Goal: Check status

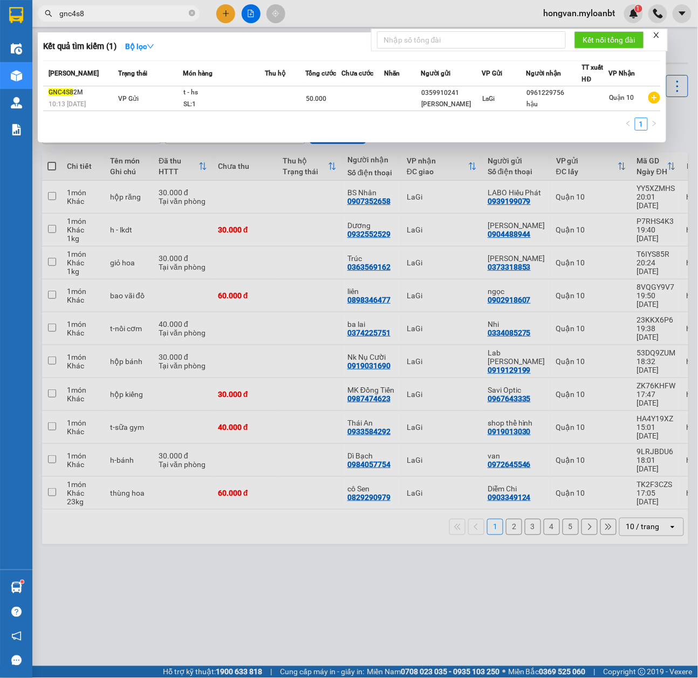
click at [96, 12] on input "gnc4s8" at bounding box center [122, 14] width 127 height 12
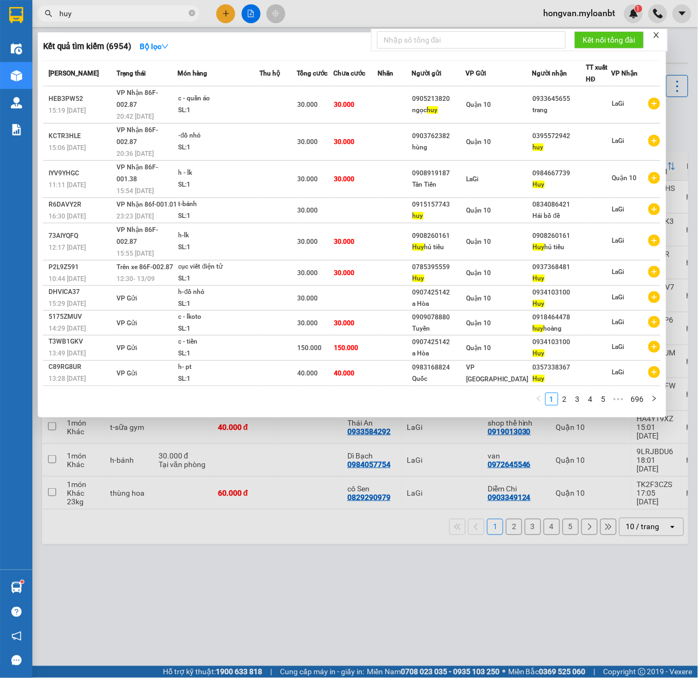
type input "huy"
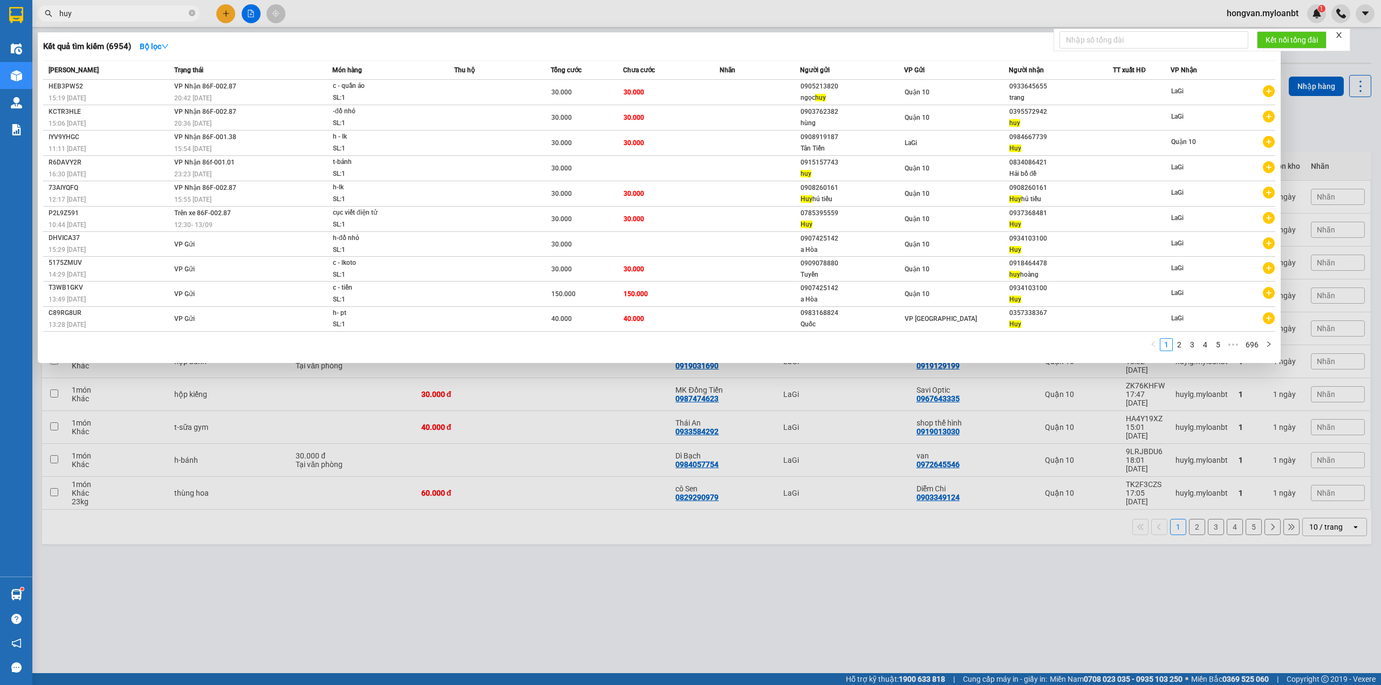
click at [397, 491] on div at bounding box center [690, 342] width 1381 height 685
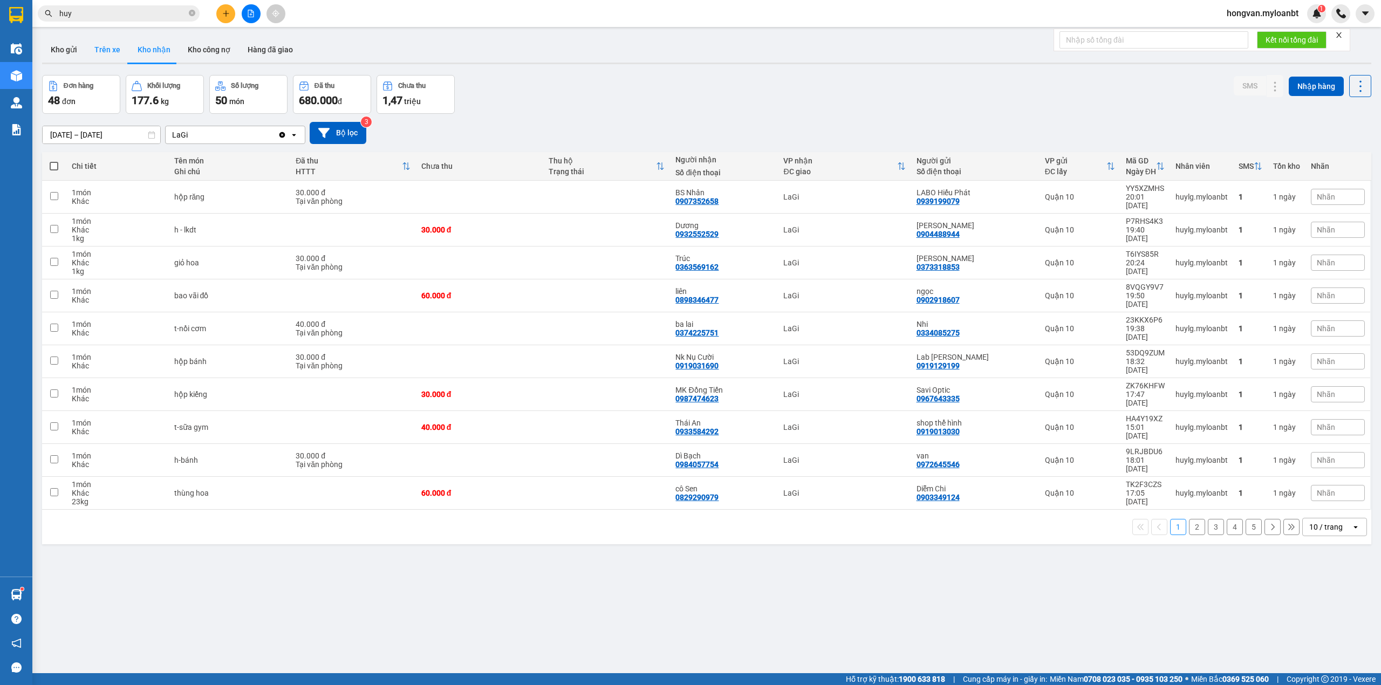
click at [109, 50] on button "Trên xe" at bounding box center [107, 50] width 43 height 26
type input "[DATE] – [DATE]"
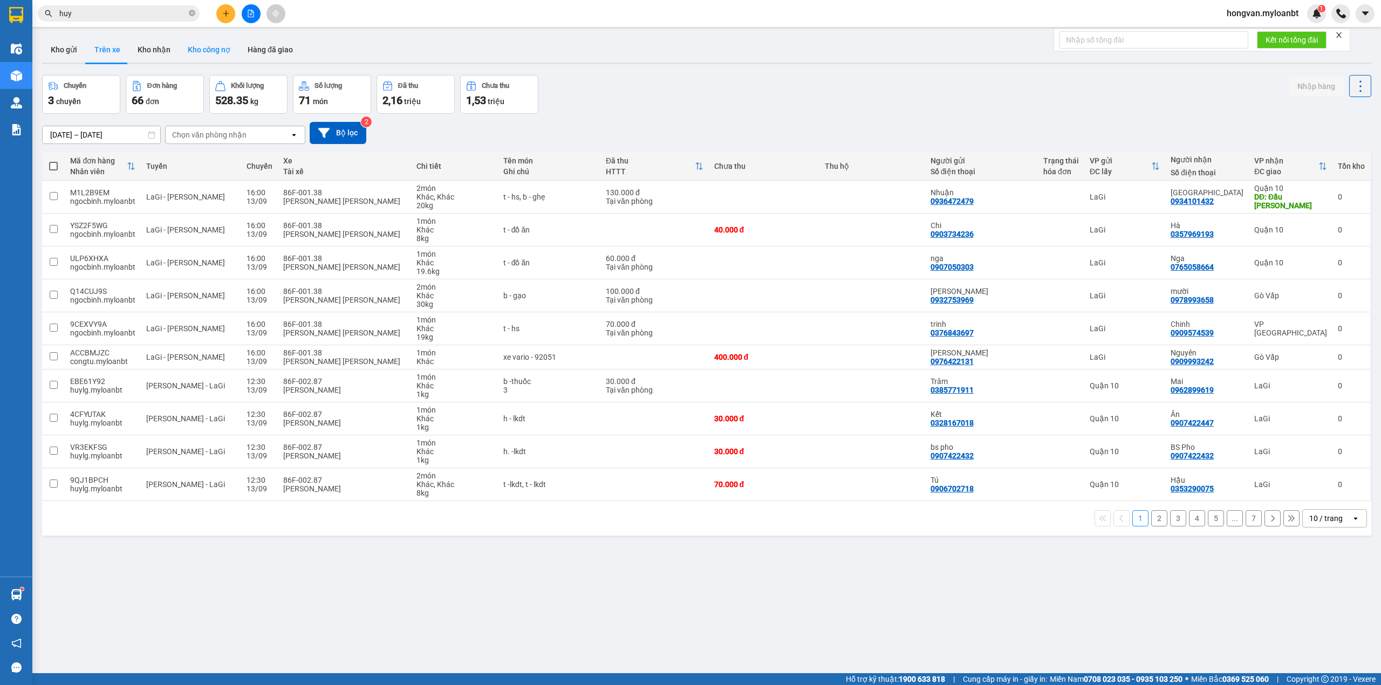
click at [206, 46] on button "Kho công nợ" at bounding box center [209, 50] width 60 height 26
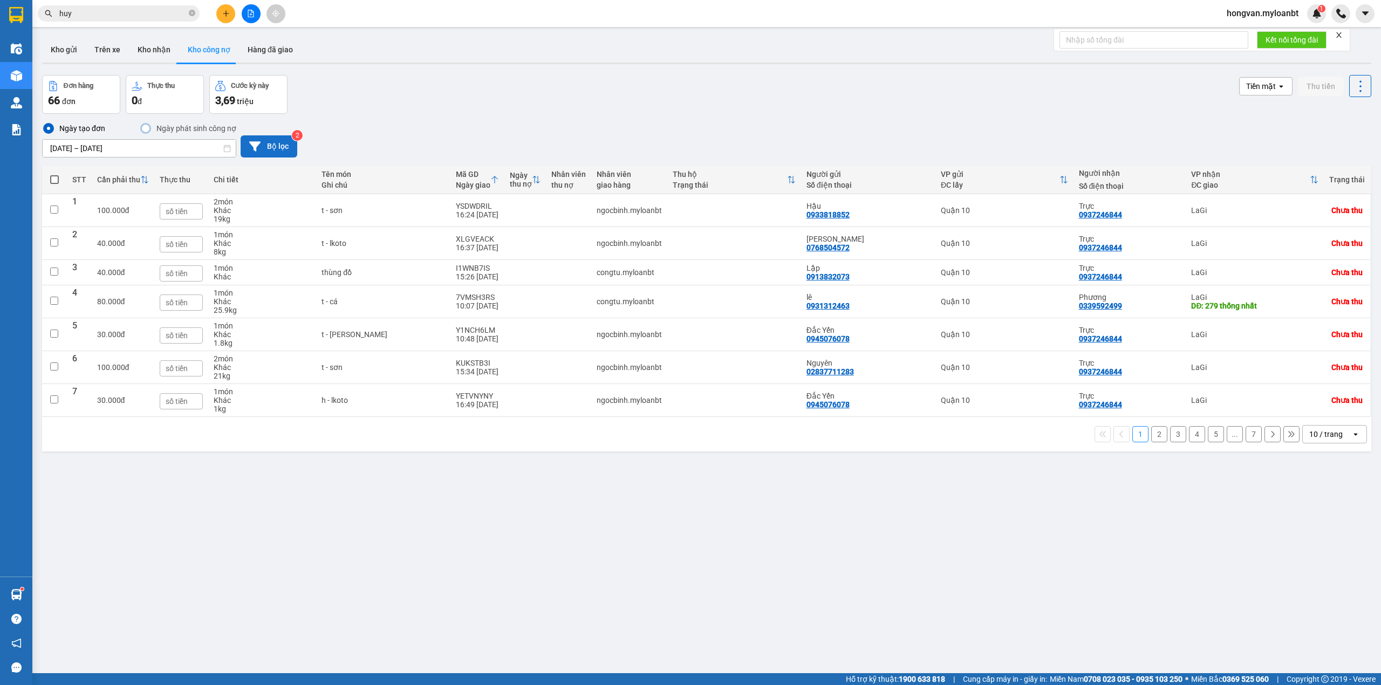
click at [255, 147] on icon at bounding box center [254, 146] width 11 height 10
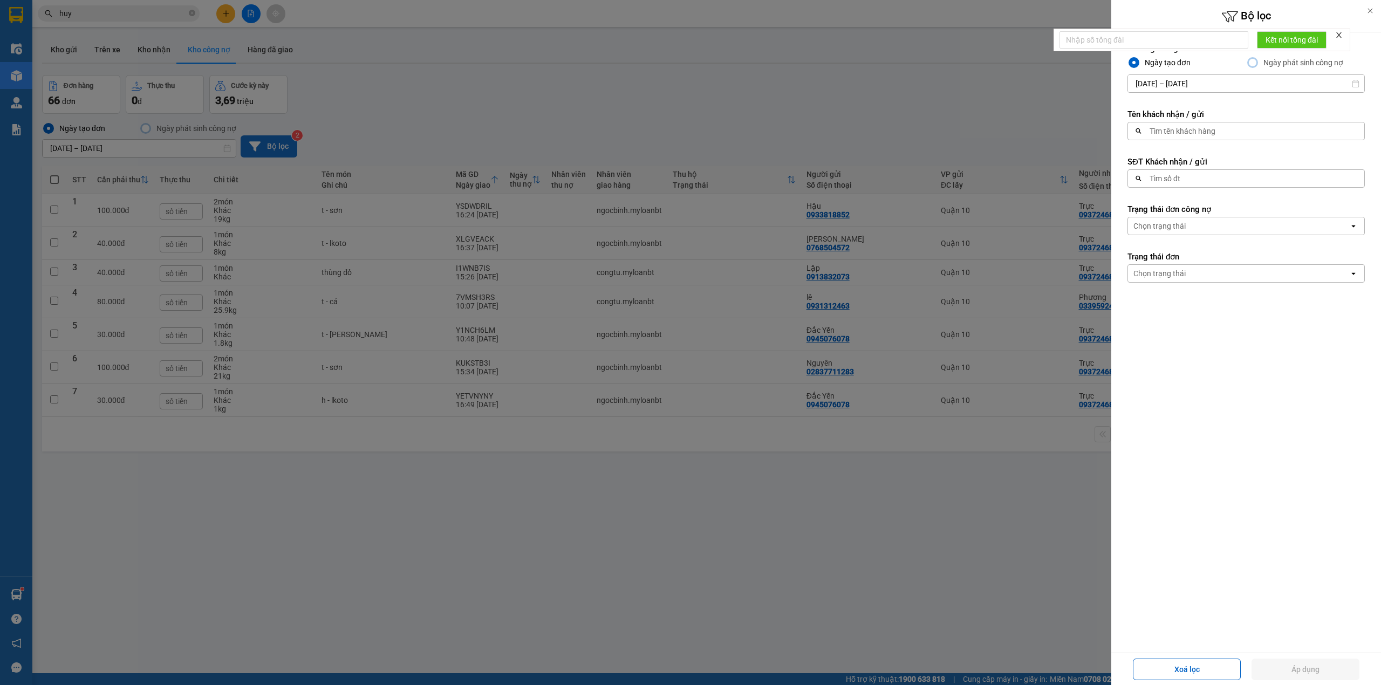
click at [698, 84] on input "[DATE] – [DATE]" at bounding box center [1246, 83] width 236 height 17
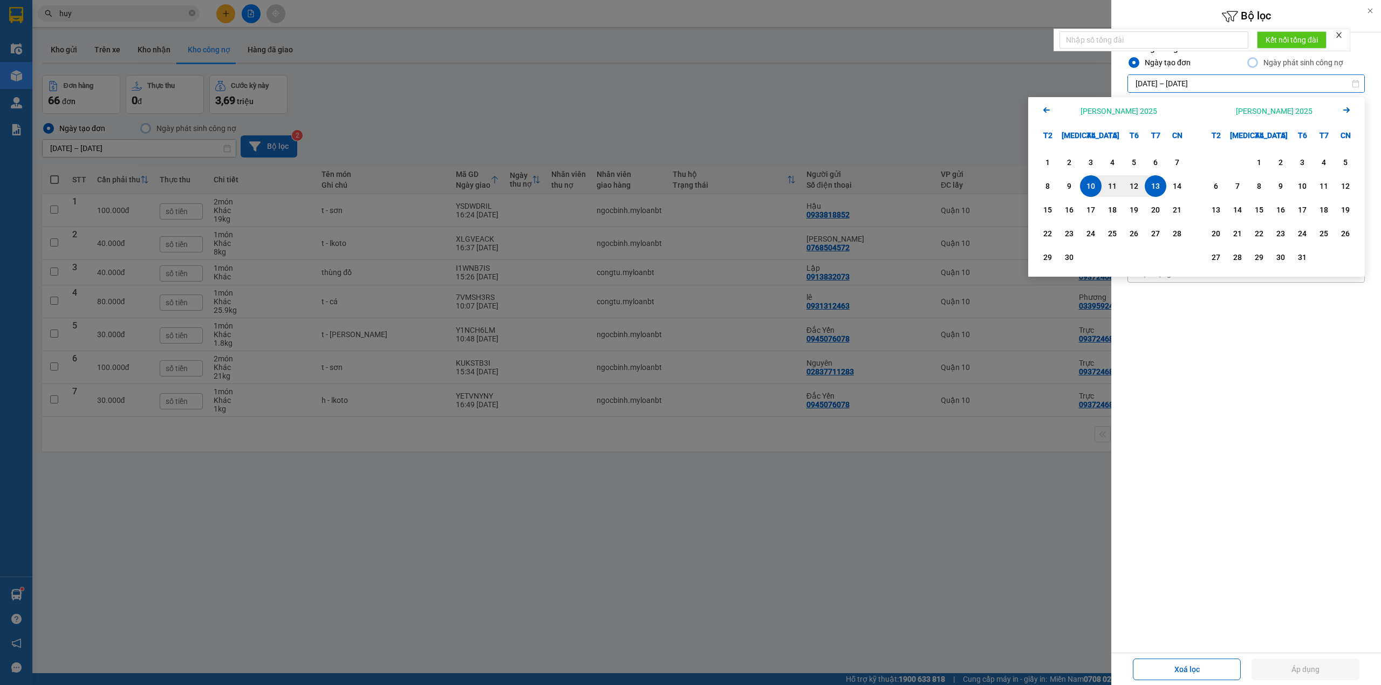
click at [698, 113] on icon "Arrow Left" at bounding box center [1046, 110] width 13 height 13
click at [698, 163] on div "1" at bounding box center [1069, 162] width 15 height 13
click at [698, 107] on icon "Arrow Right" at bounding box center [1346, 110] width 13 height 13
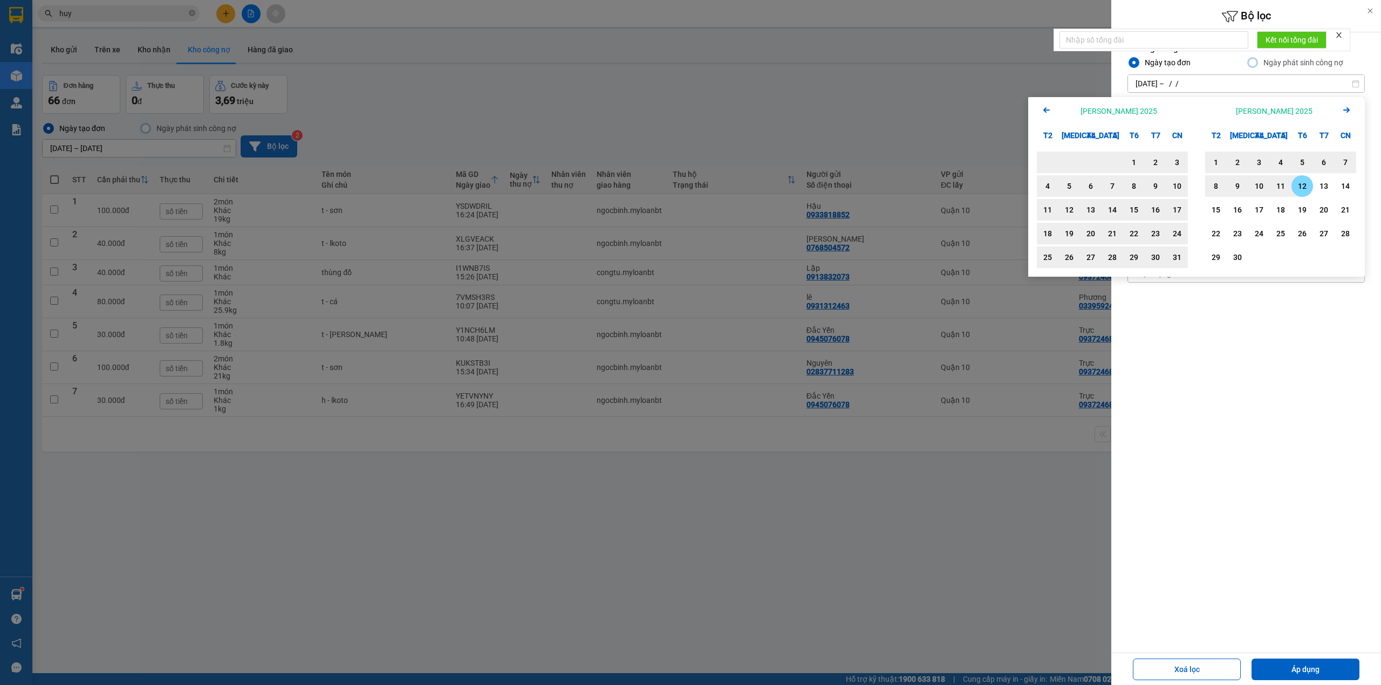
click at [698, 182] on div "12" at bounding box center [1302, 186] width 15 height 13
type input "[DATE] – [DATE]"
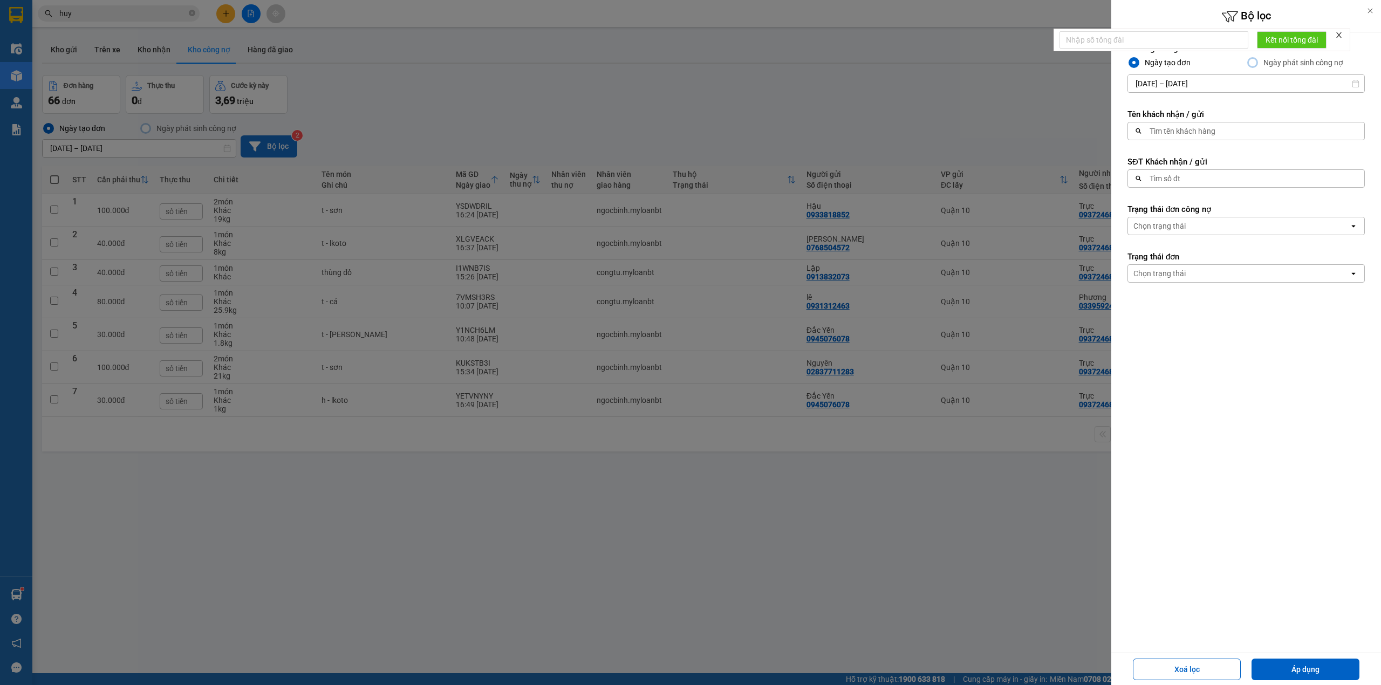
click at [698, 169] on div "search [PERSON_NAME] số đt" at bounding box center [1246, 178] width 237 height 18
click at [698, 641] on div at bounding box center [690, 342] width 1381 height 685
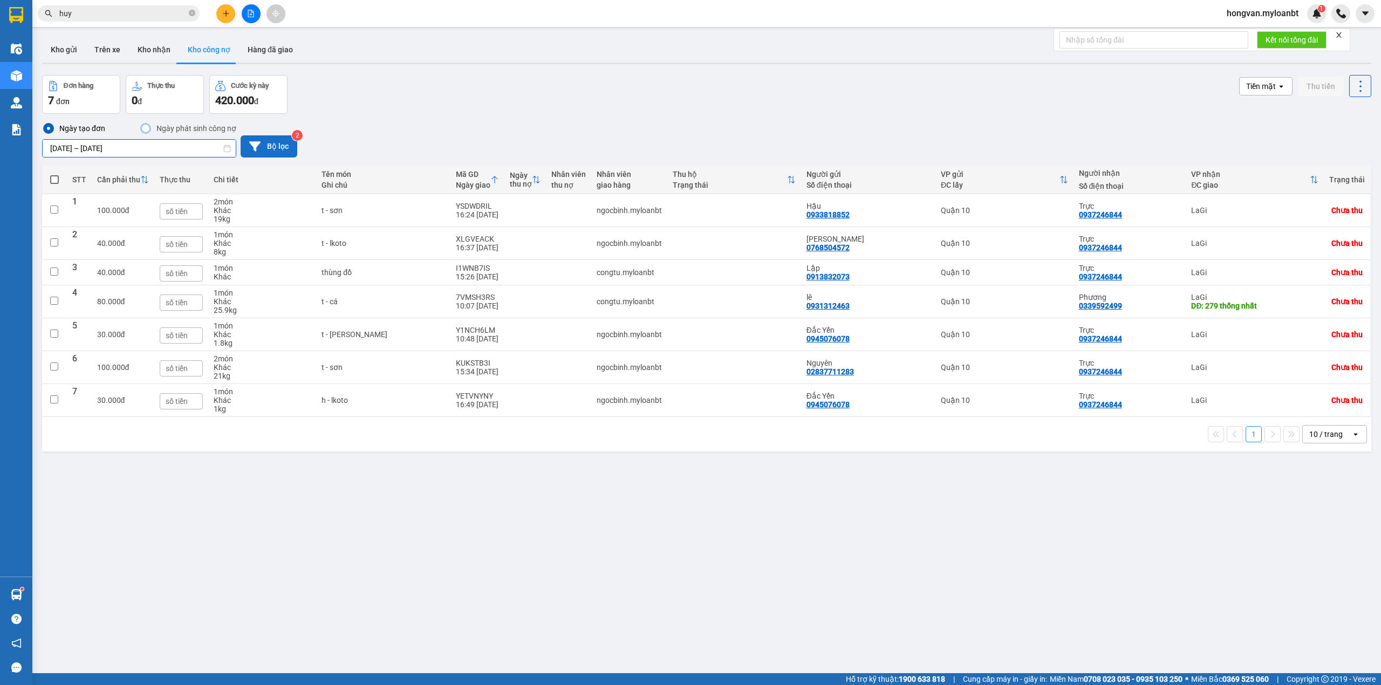
click at [78, 154] on div "ver 1.8.143 Kho gửi Trên xe Kho [PERSON_NAME] công nợ Hàng đã [PERSON_NAME] hàn…" at bounding box center [707, 374] width 1338 height 685
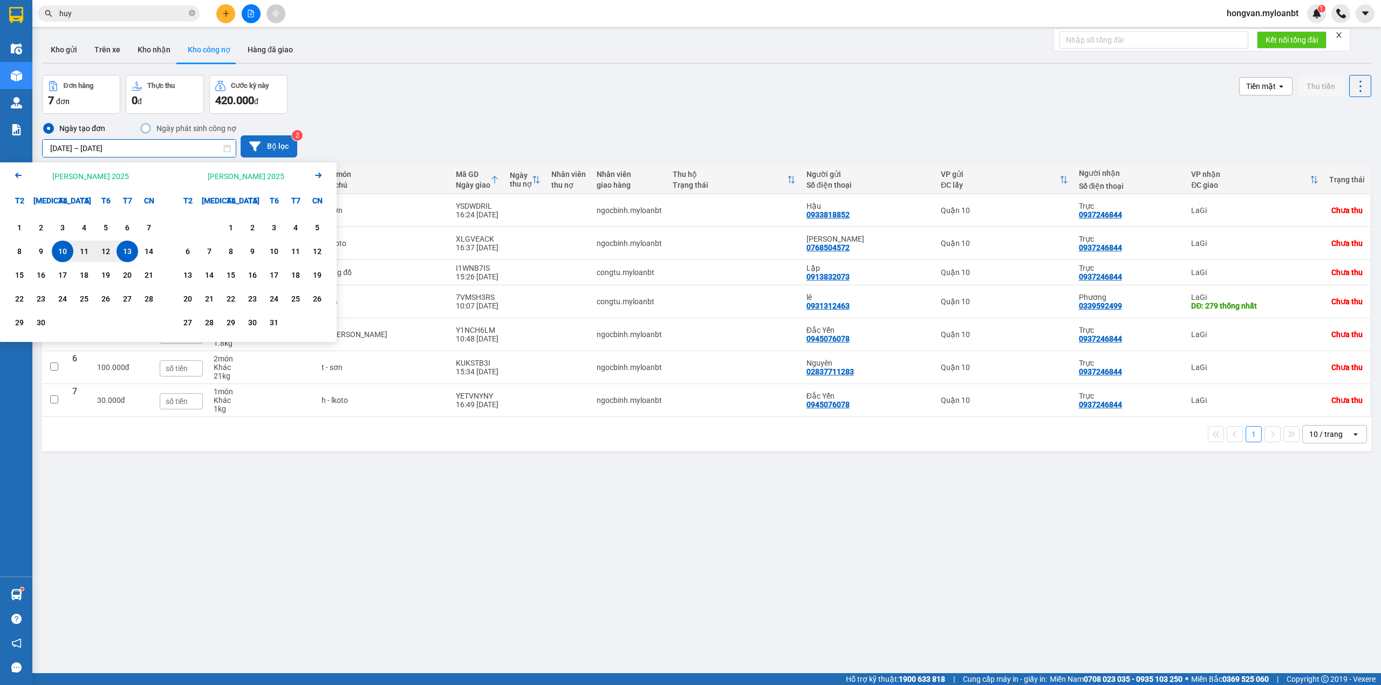
click at [16, 171] on icon "Arrow Left" at bounding box center [18, 175] width 13 height 13
click at [103, 223] on div "1" at bounding box center [105, 227] width 15 height 13
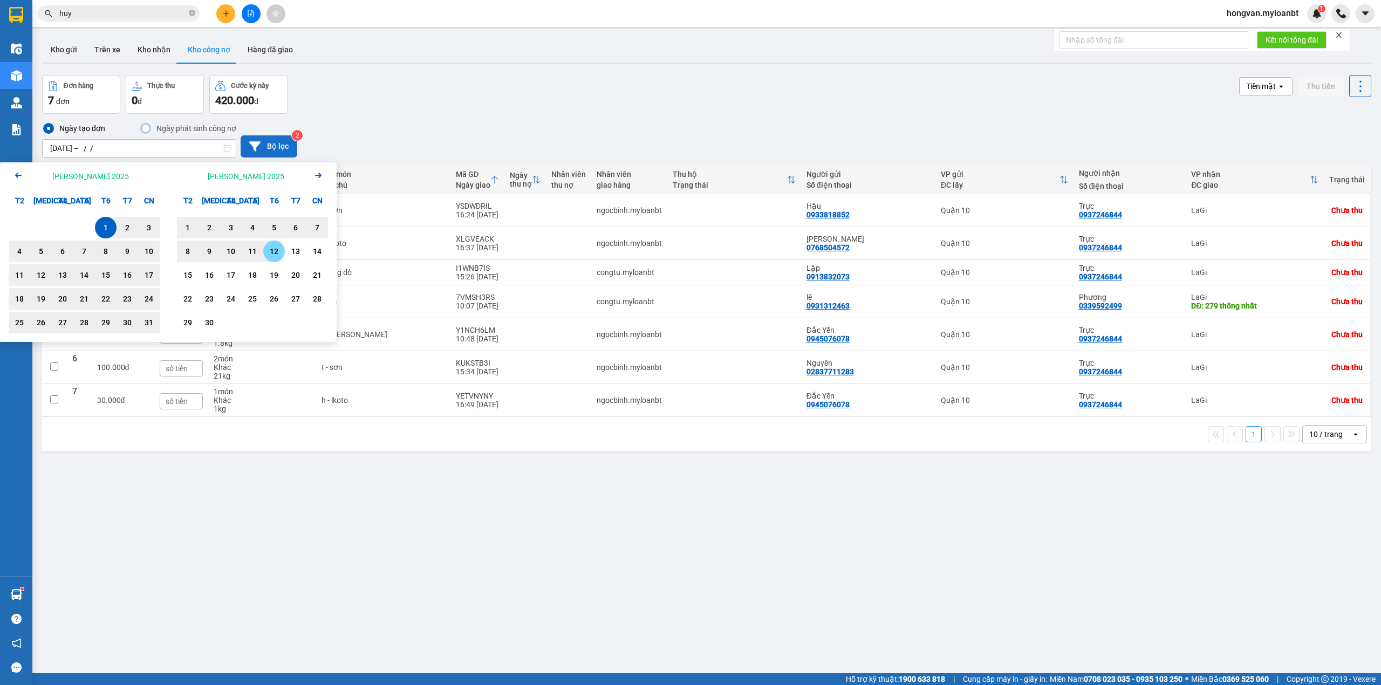
click at [277, 253] on div "12" at bounding box center [274, 251] width 15 height 13
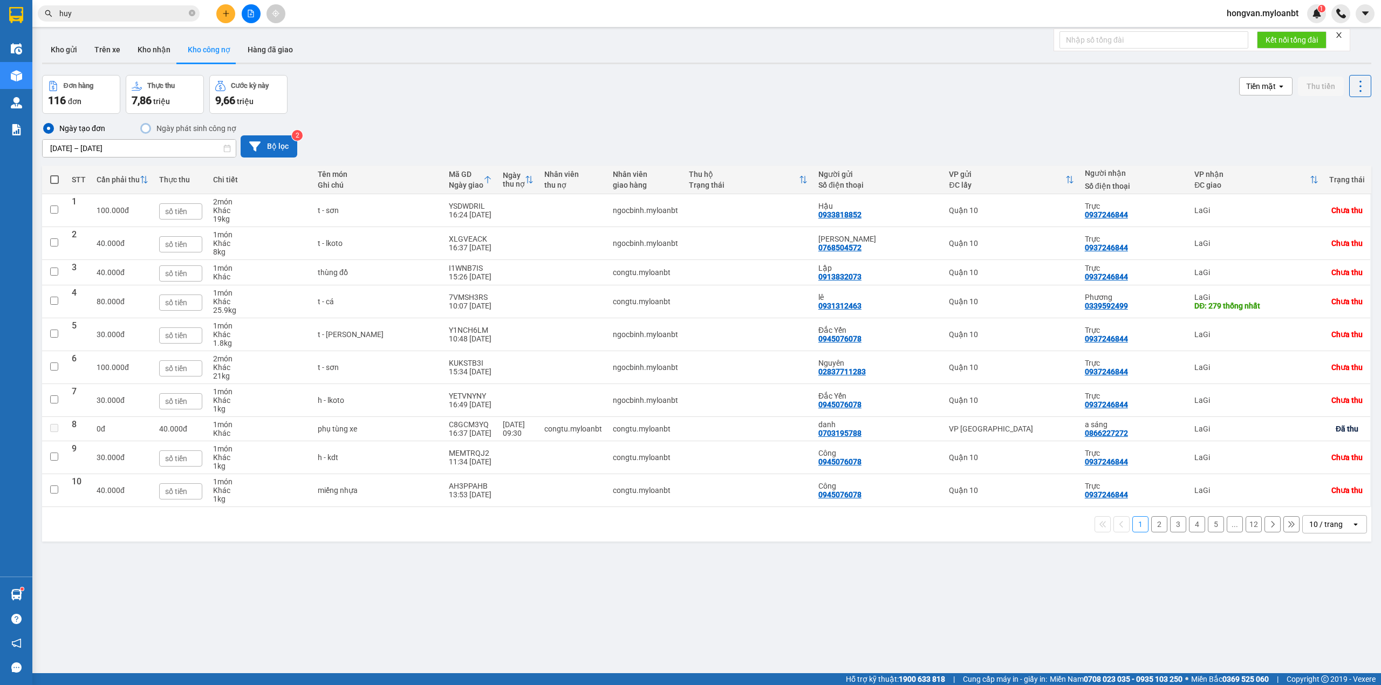
click at [85, 151] on input "[DATE] – [DATE]" at bounding box center [139, 148] width 193 height 17
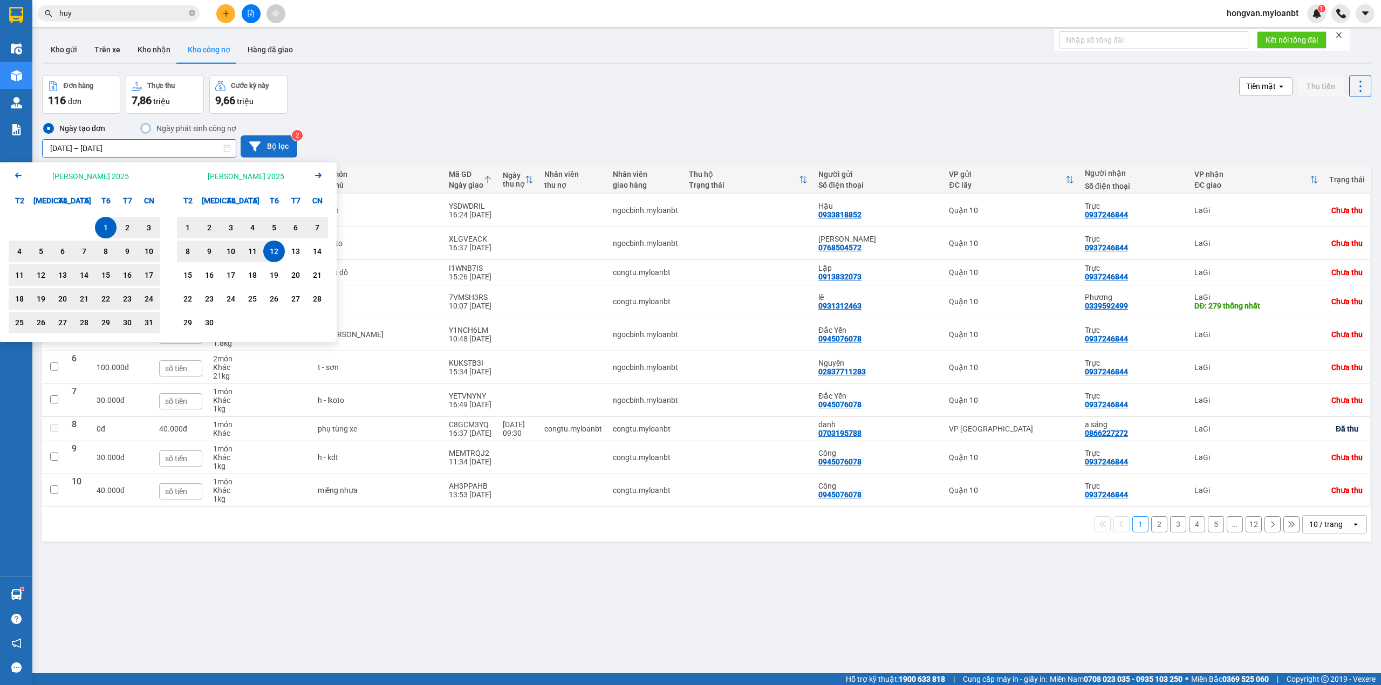
click at [9, 173] on div "Arrow Left [PERSON_NAME] 2025" at bounding box center [84, 176] width 168 height 28
click at [14, 173] on icon "Arrow Left" at bounding box center [18, 175] width 13 height 13
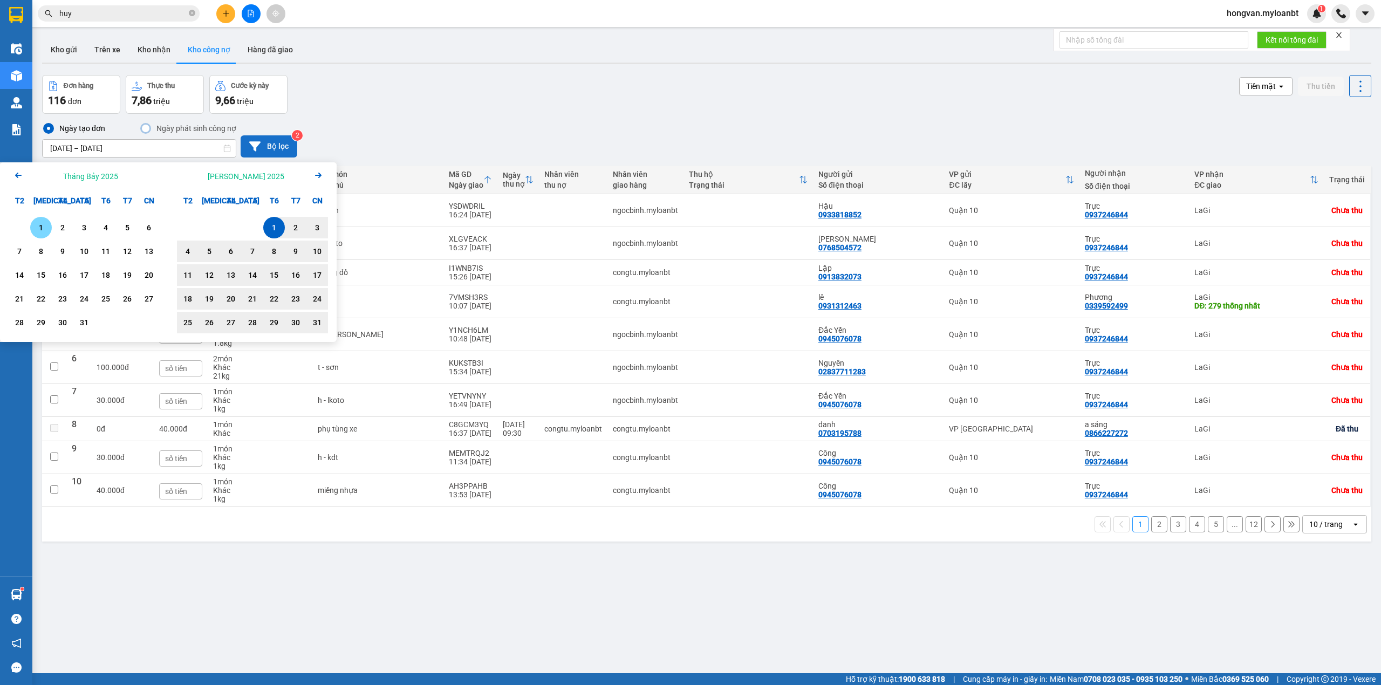
click at [39, 223] on div "1" at bounding box center [40, 227] width 15 height 13
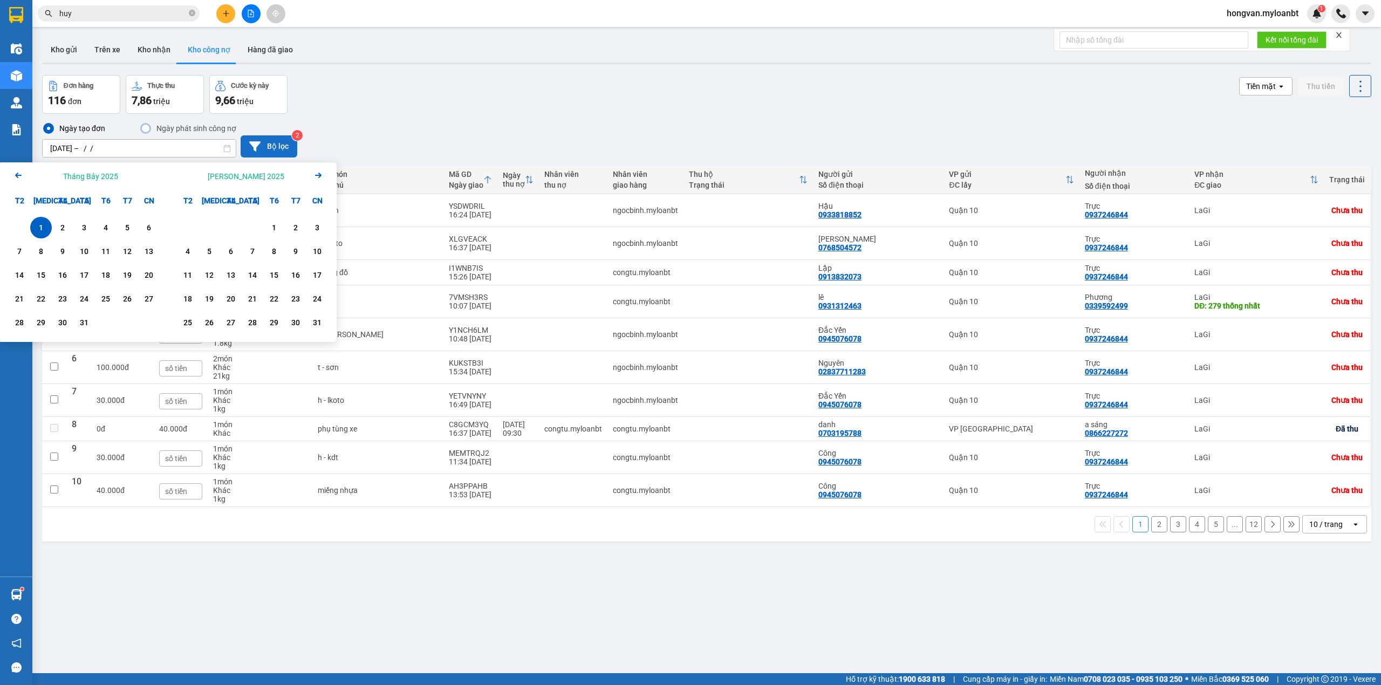
click at [319, 174] on icon "Next month." at bounding box center [318, 175] width 6 height 5
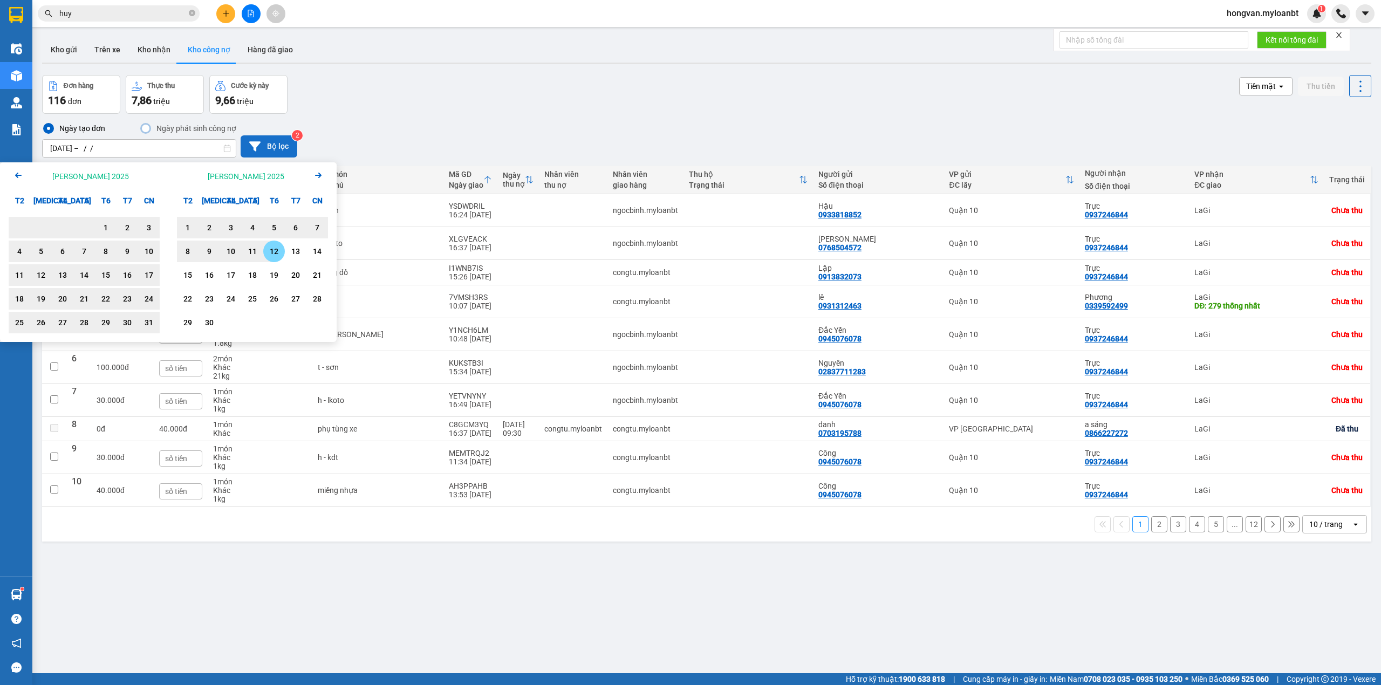
click at [278, 249] on div "12" at bounding box center [274, 251] width 15 height 13
type input "[DATE] – [DATE]"
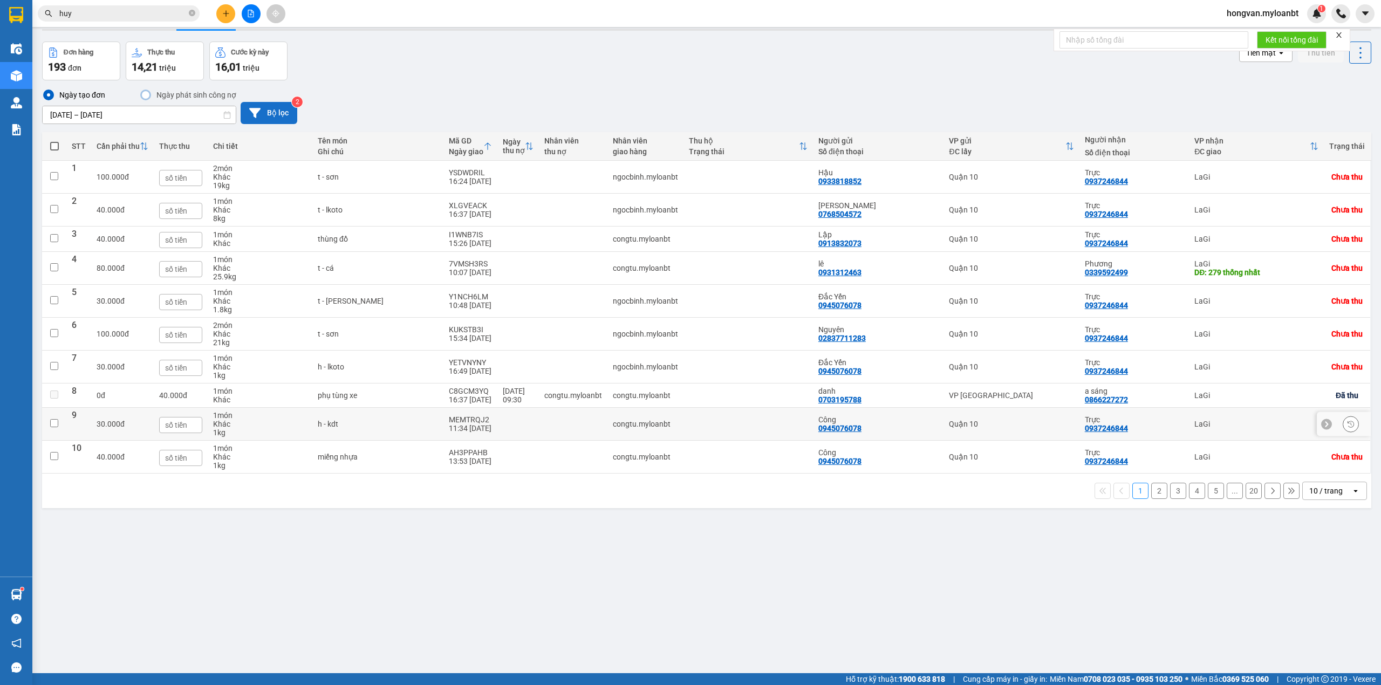
scroll to position [50, 0]
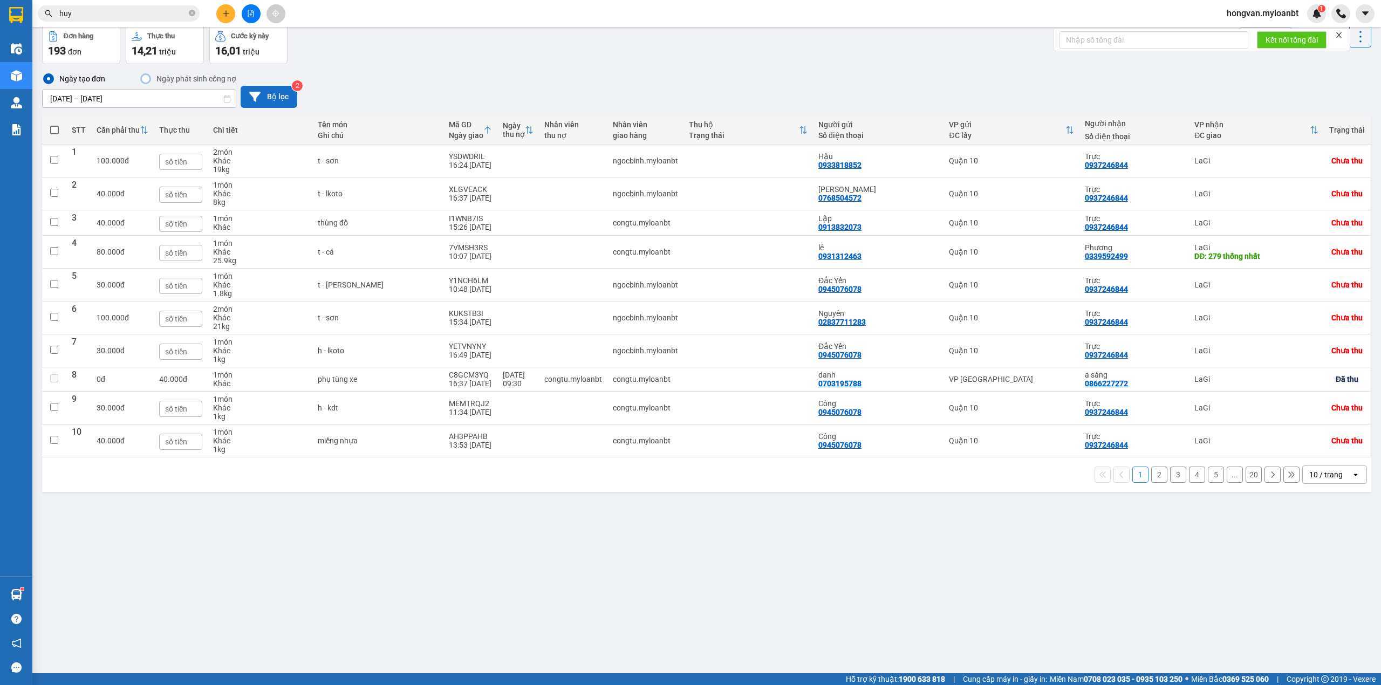
click at [698, 480] on div "10 / trang" at bounding box center [1326, 474] width 33 height 11
click at [698, 596] on span "100 / trang" at bounding box center [1319, 598] width 39 height 11
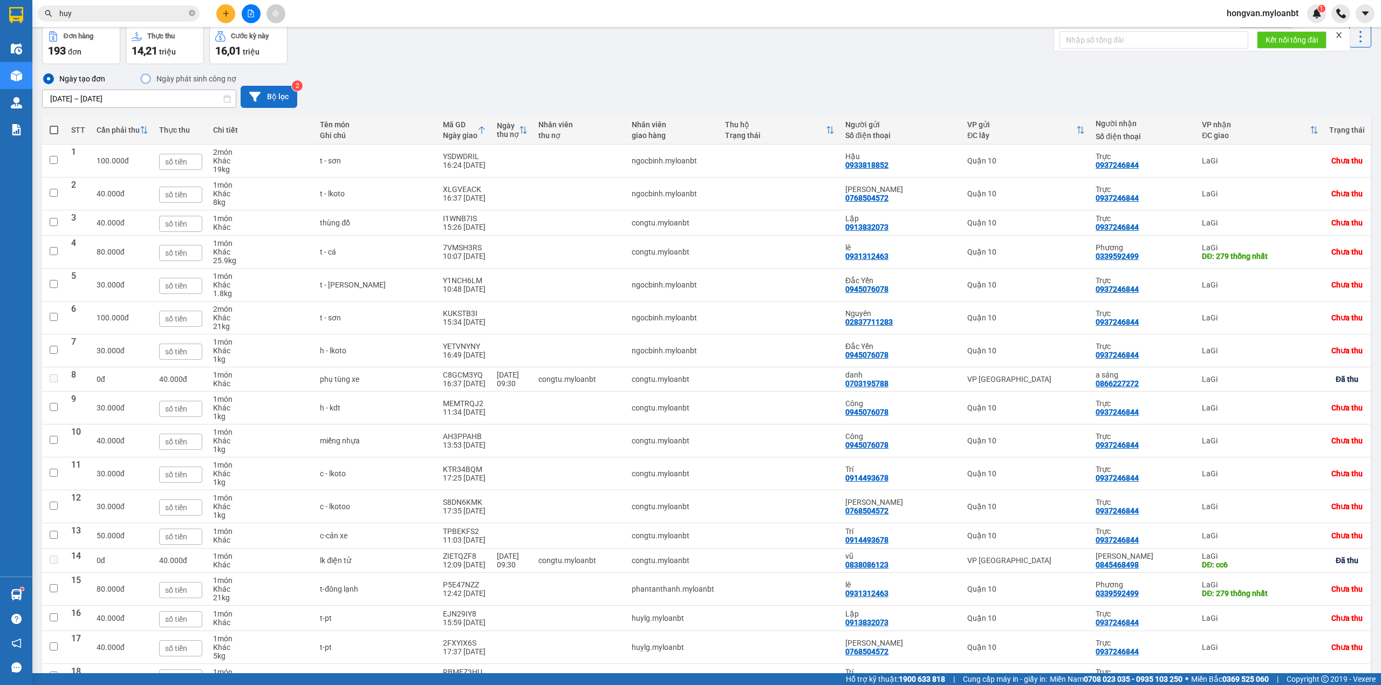
click at [258, 97] on icon at bounding box center [254, 96] width 11 height 11
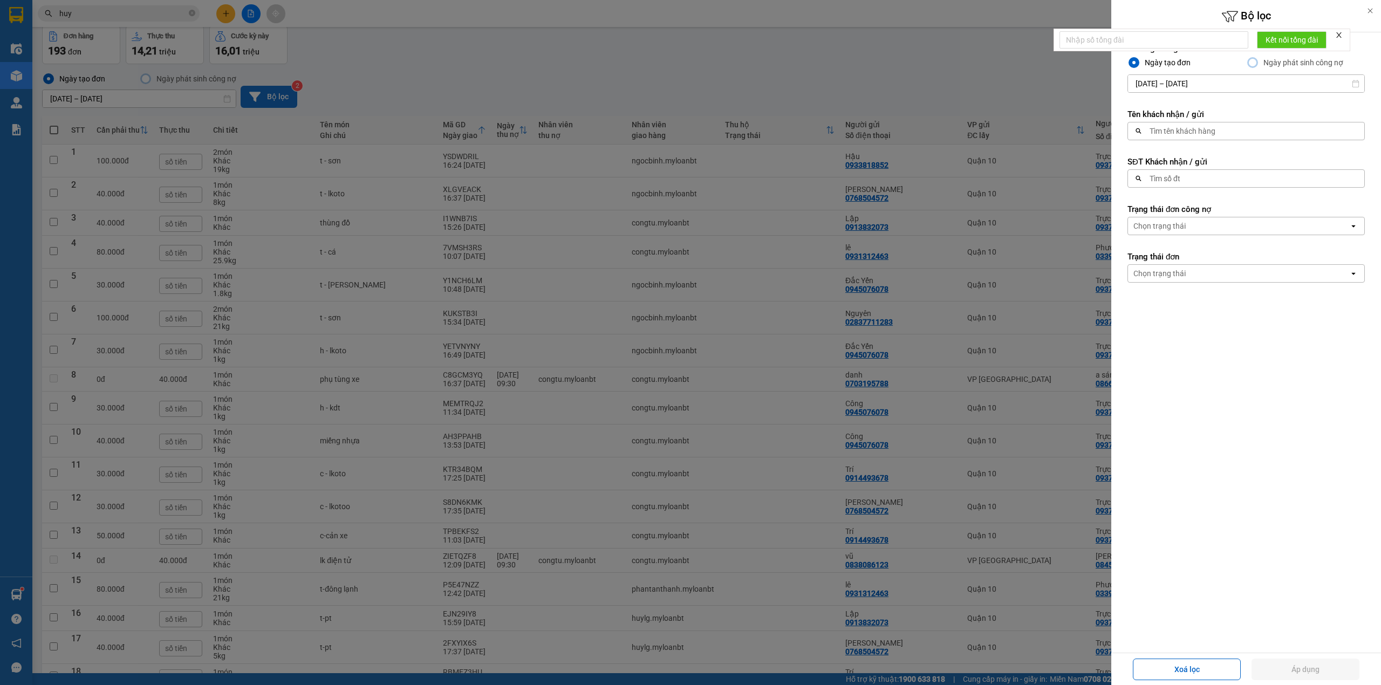
click at [698, 227] on div "Chọn trạng thái" at bounding box center [1160, 226] width 52 height 11
click at [698, 248] on div "Chưa thu" at bounding box center [1246, 250] width 237 height 19
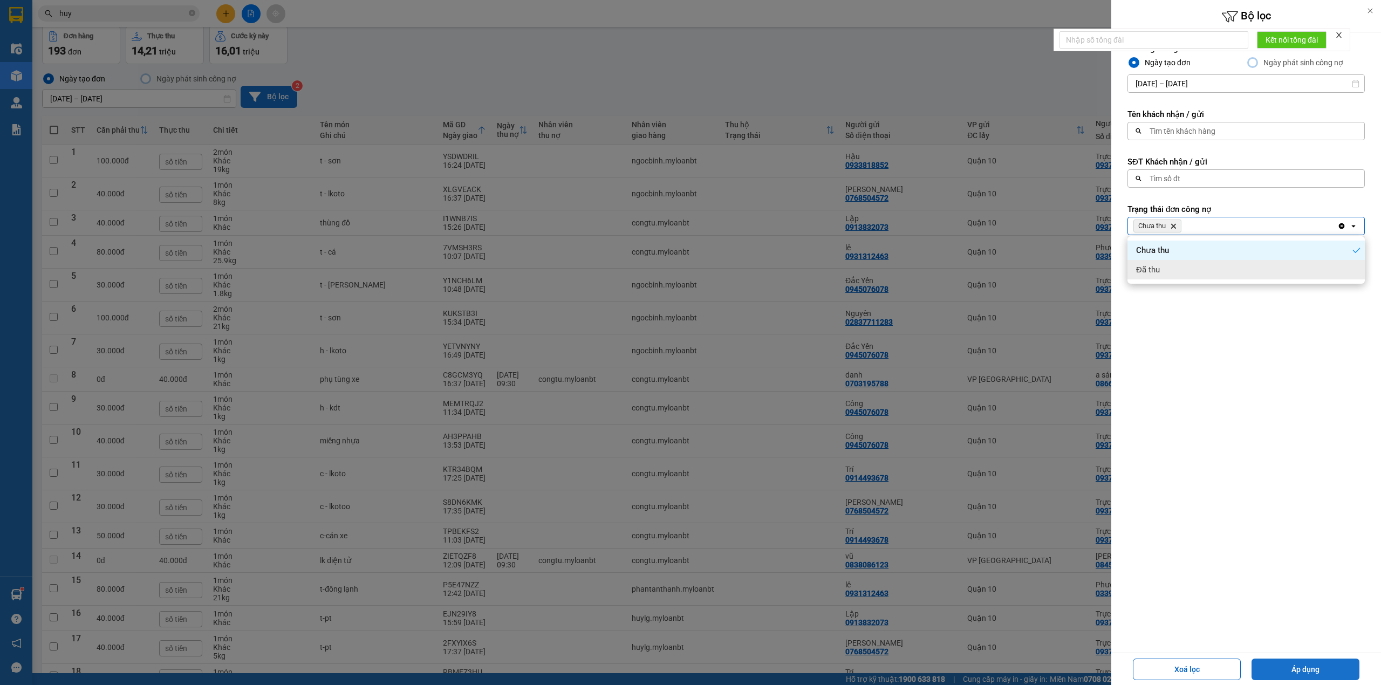
click at [698, 672] on button "Áp dụng" at bounding box center [1306, 670] width 108 height 22
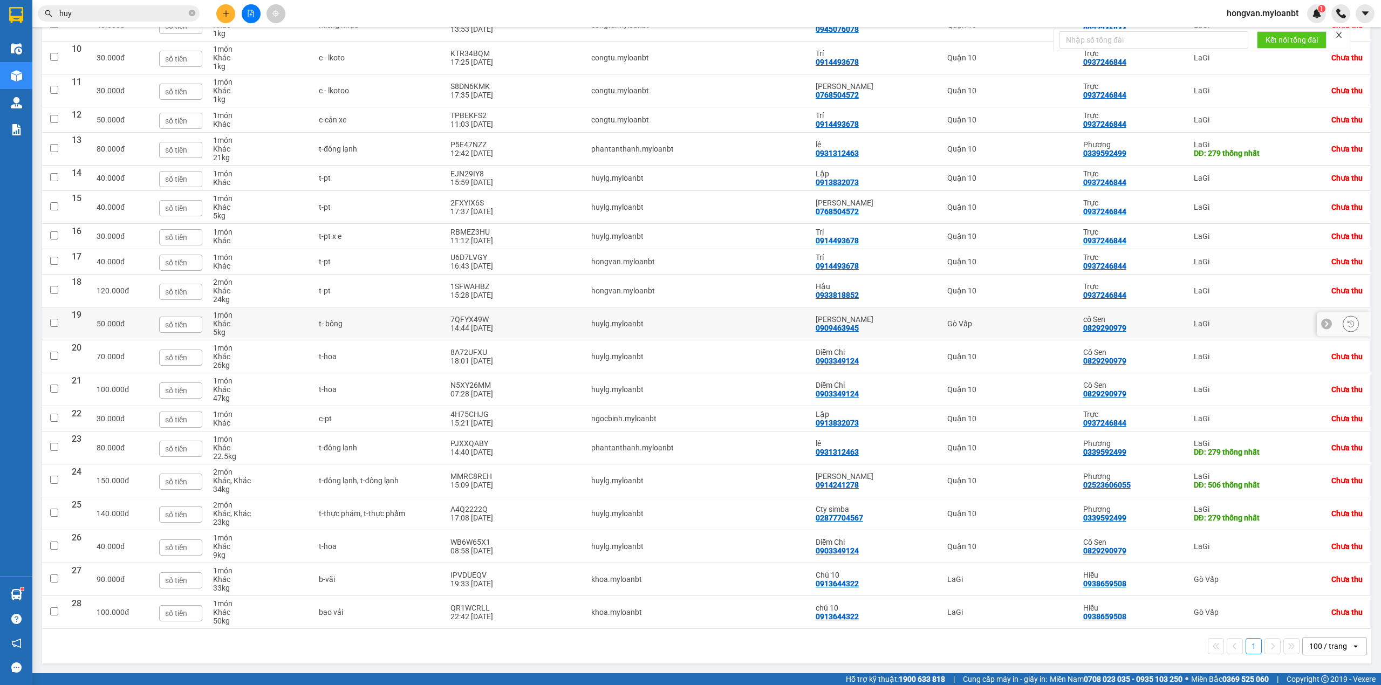
scroll to position [449, 0]
